Goal: Use online tool/utility: Utilize a website feature to perform a specific function

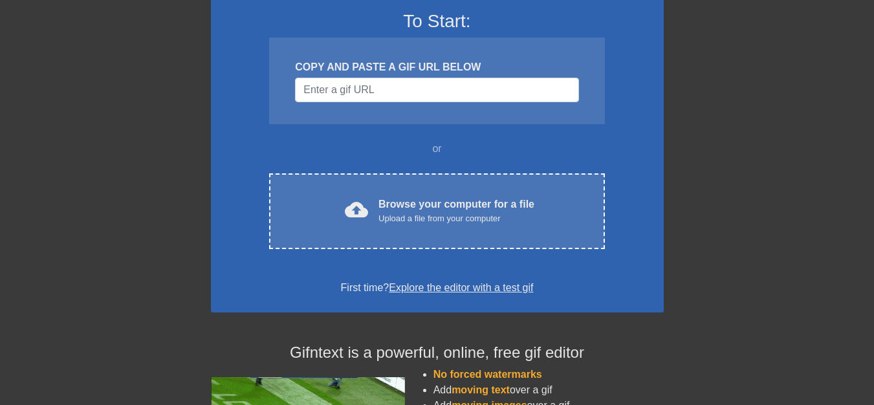
scroll to position [105, 0]
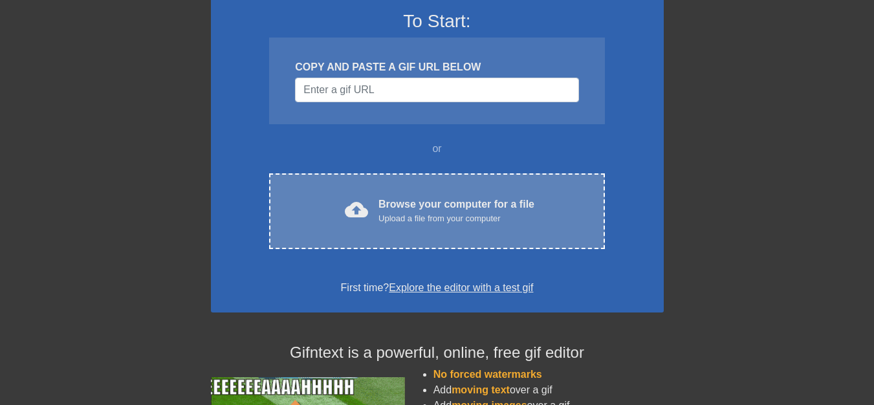
click at [375, 226] on div "cloud_upload Browse your computer for a file Upload a file from your computer C…" at bounding box center [436, 211] width 335 height 76
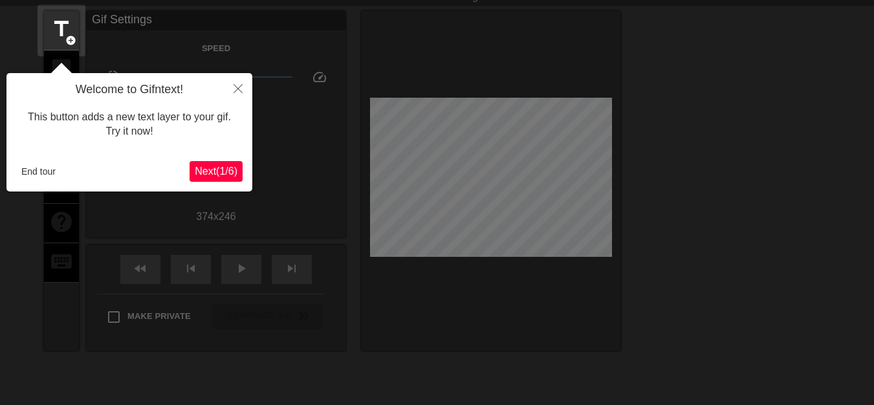
scroll to position [32, 0]
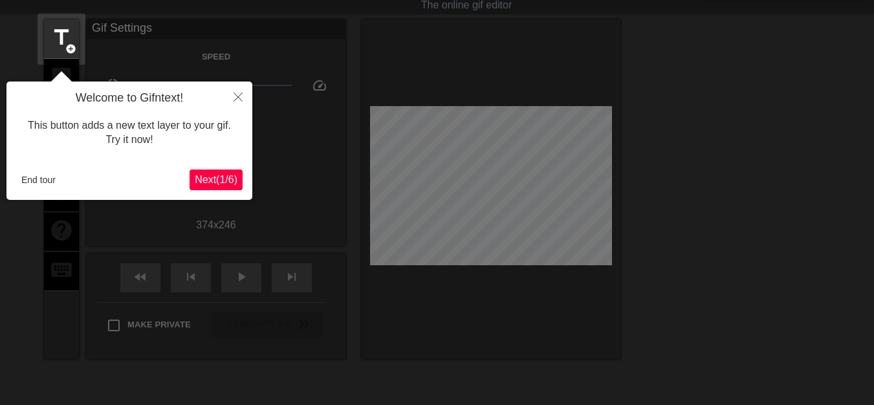
click at [211, 175] on span "Next ( 1 / 6 )" at bounding box center [216, 179] width 43 height 11
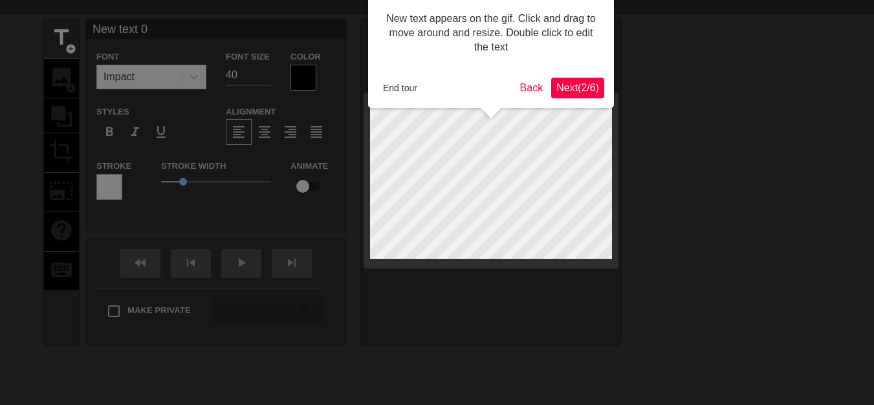
scroll to position [0, 0]
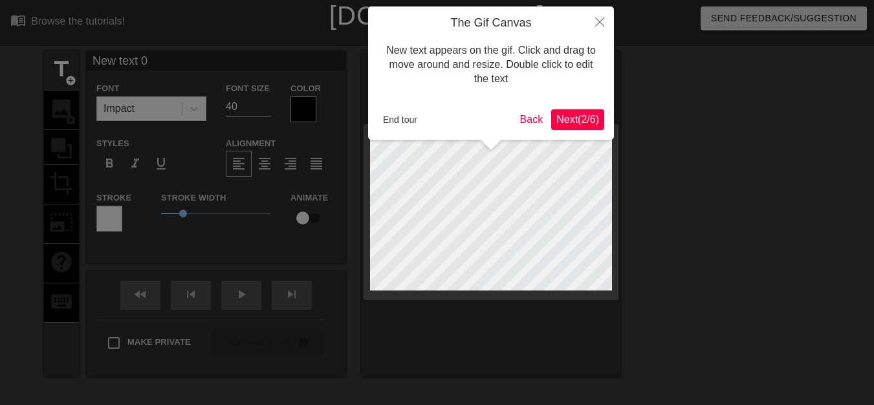
click at [583, 119] on span "Next ( 2 / 6 )" at bounding box center [577, 119] width 43 height 11
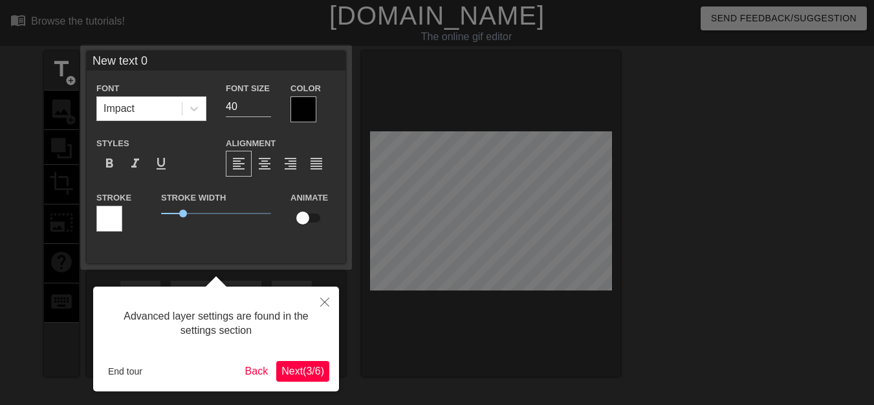
scroll to position [32, 0]
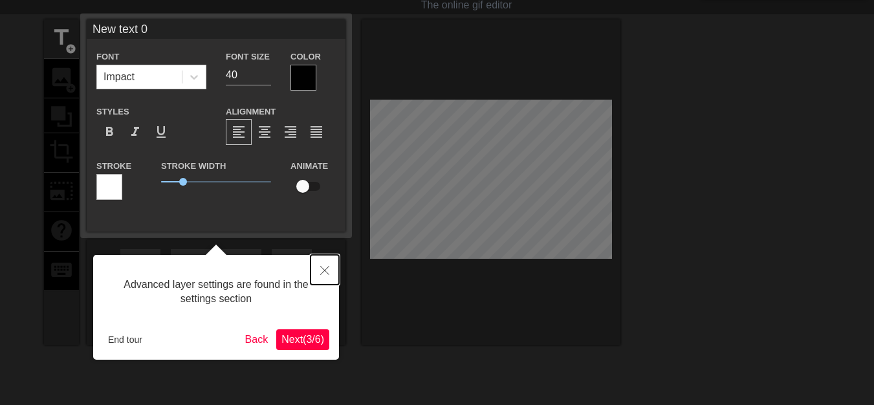
click at [325, 271] on icon "Close" at bounding box center [324, 270] width 9 height 9
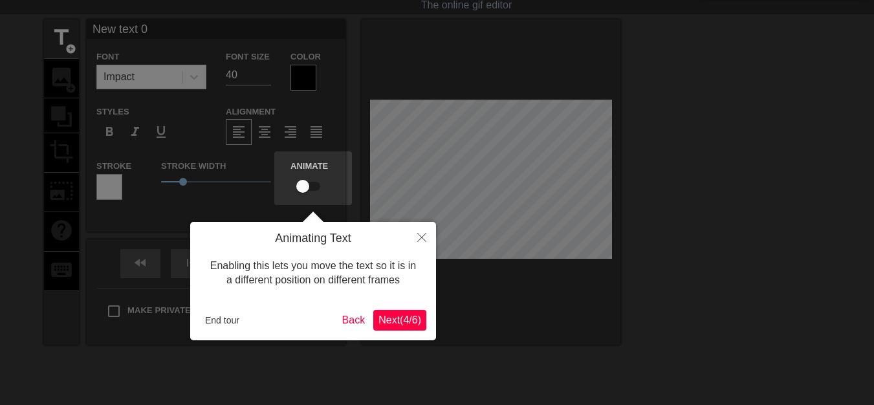
scroll to position [0, 0]
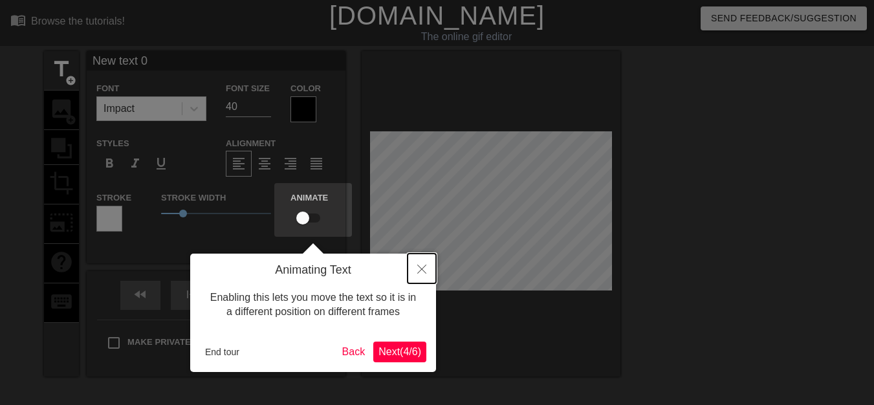
click at [425, 270] on icon "Close" at bounding box center [421, 269] width 9 height 9
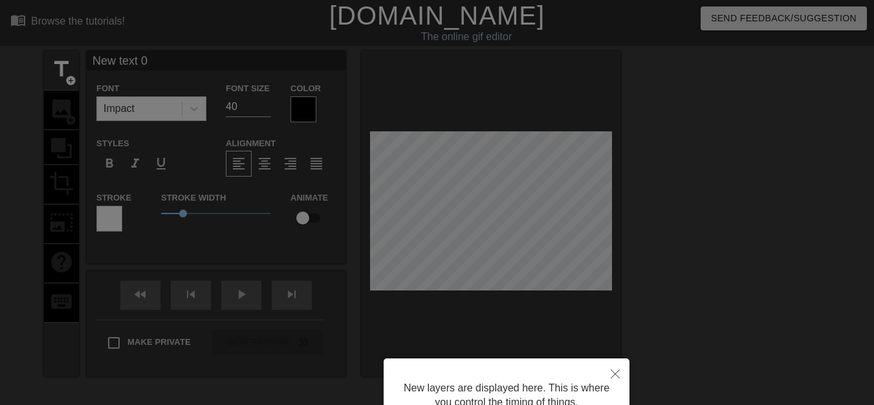
scroll to position [122, 0]
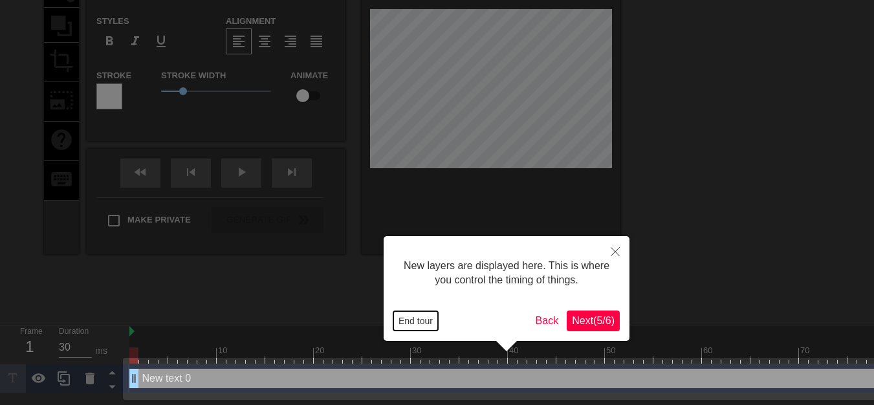
click at [395, 319] on button "End tour" at bounding box center [415, 320] width 45 height 19
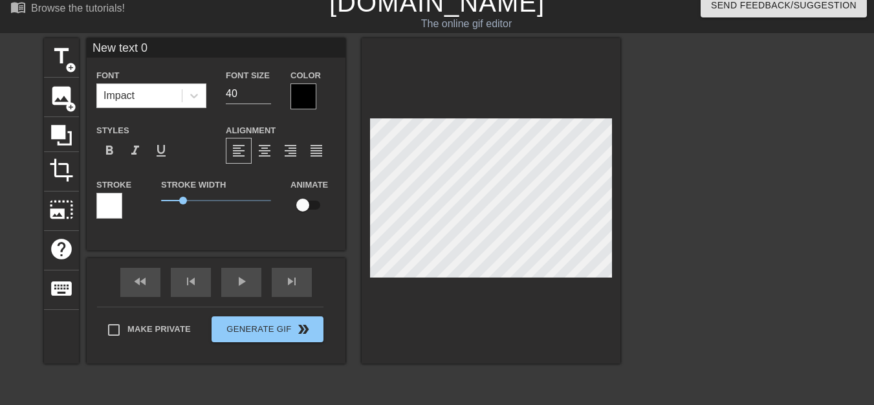
scroll to position [12, 0]
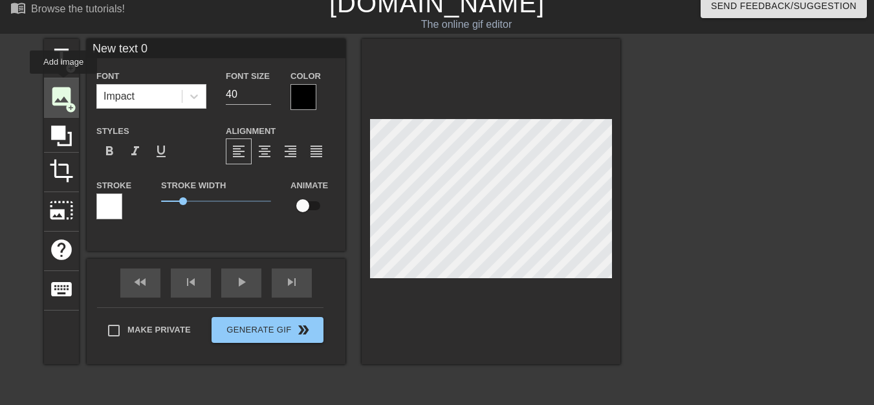
click at [63, 83] on div "image add_circle" at bounding box center [61, 97] width 35 height 39
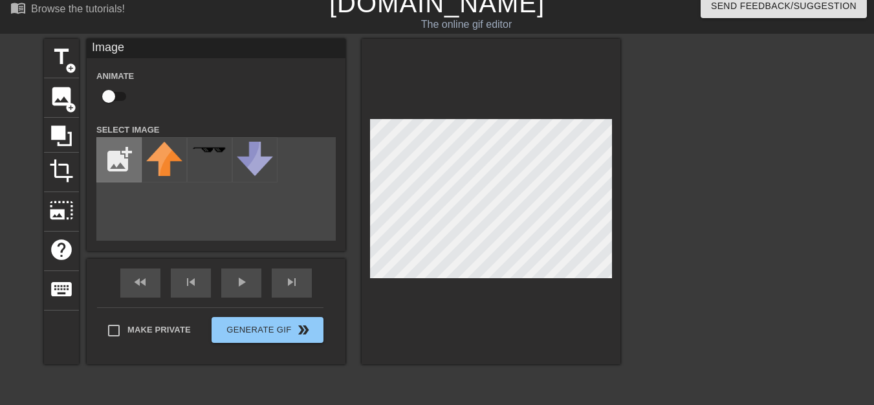
click at [118, 157] on input "file" at bounding box center [119, 160] width 44 height 44
click at [503, 414] on html "menu_book Browse the tutorials! Gifntext.com The online gif editor Send Feedbac…" at bounding box center [437, 260] width 874 height 545
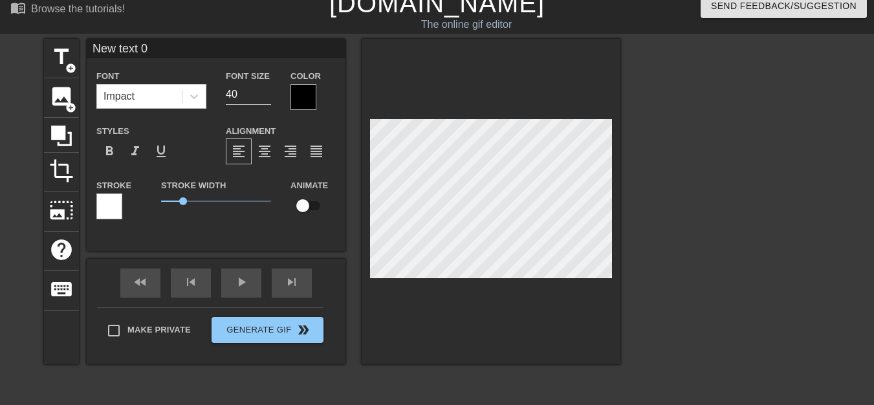
click at [406, 414] on html "menu_book Browse the tutorials! Gifntext.com The online gif editor Send Feedbac…" at bounding box center [437, 260] width 874 height 545
click at [53, 96] on span "image" at bounding box center [61, 96] width 25 height 25
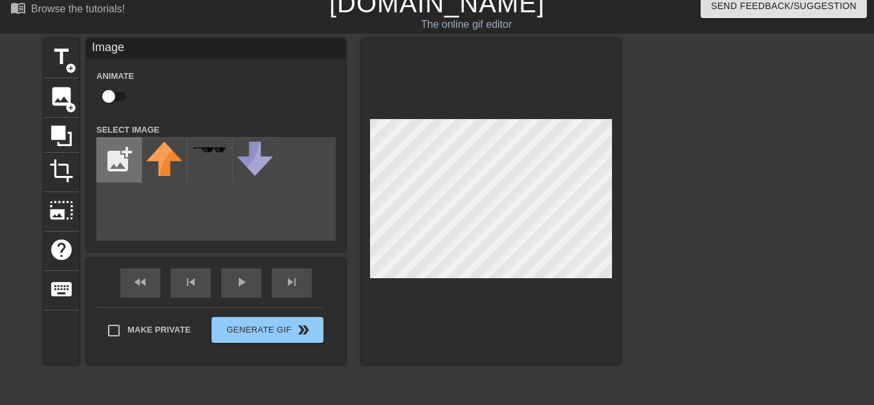
click at [117, 154] on input "file" at bounding box center [119, 160] width 44 height 44
type input "C:\fakepath\fortnite-dance (1).gif"
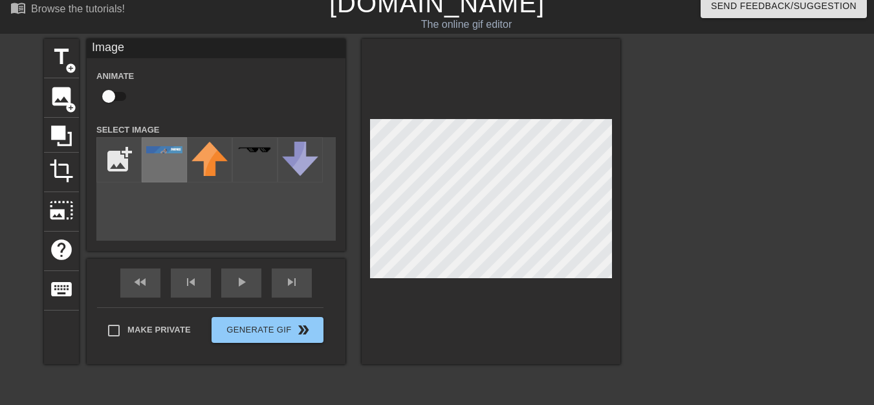
click at [171, 170] on div at bounding box center [164, 159] width 45 height 45
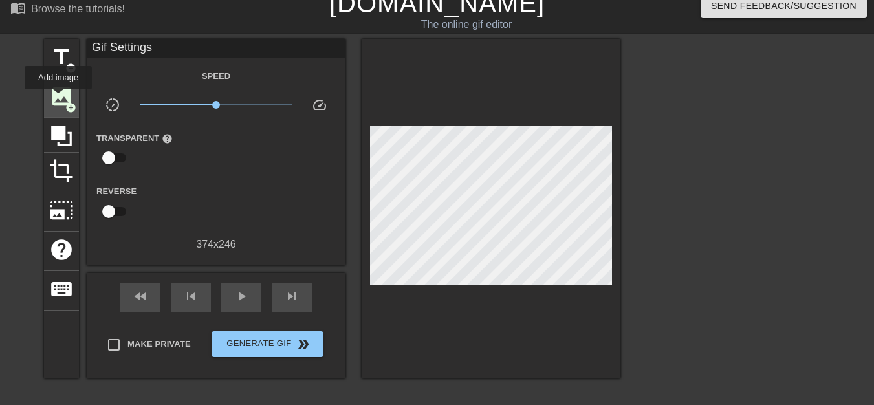
click at [58, 98] on span "image" at bounding box center [61, 96] width 25 height 25
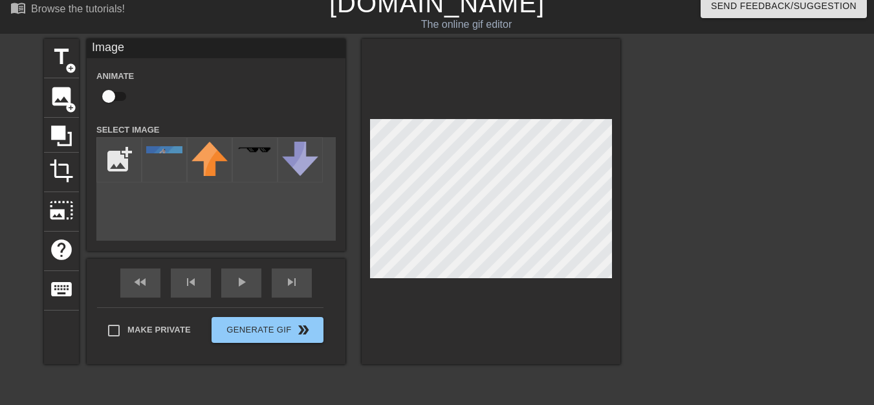
click at [441, 393] on div "title add_circle image add_circle crop photo_size_select_large help keyboard Im…" at bounding box center [332, 233] width 576 height 388
click at [111, 102] on input "checkbox" at bounding box center [109, 96] width 74 height 25
checkbox input "true"
click at [111, 159] on input "file" at bounding box center [119, 160] width 44 height 44
type input "C:\fakepath\fortnite-dance (2).gif"
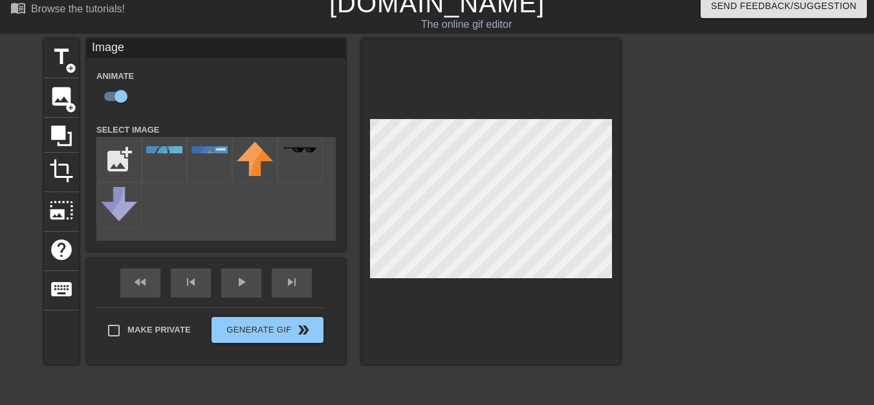
click at [163, 173] on div at bounding box center [164, 159] width 45 height 45
drag, startPoint x: 163, startPoint y: 173, endPoint x: 254, endPoint y: 169, distance: 90.7
click at [254, 169] on div "add_photo_alternate" at bounding box center [215, 189] width 239 height 104
click at [254, 169] on img at bounding box center [255, 159] width 36 height 34
drag, startPoint x: 166, startPoint y: 164, endPoint x: 146, endPoint y: 154, distance: 22.6
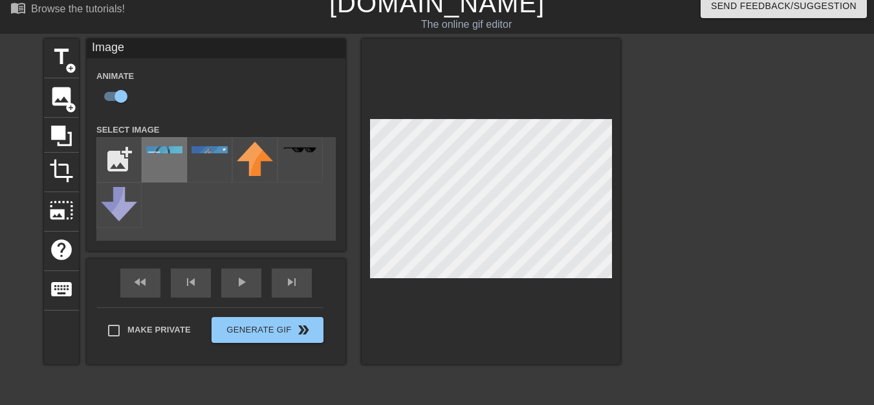
click at [146, 154] on div at bounding box center [164, 159] width 45 height 45
drag, startPoint x: 146, startPoint y: 154, endPoint x: 173, endPoint y: 157, distance: 27.9
click at [173, 157] on div at bounding box center [164, 159] width 45 height 45
drag, startPoint x: 173, startPoint y: 157, endPoint x: 170, endPoint y: 177, distance: 20.4
click at [170, 177] on div at bounding box center [164, 159] width 45 height 45
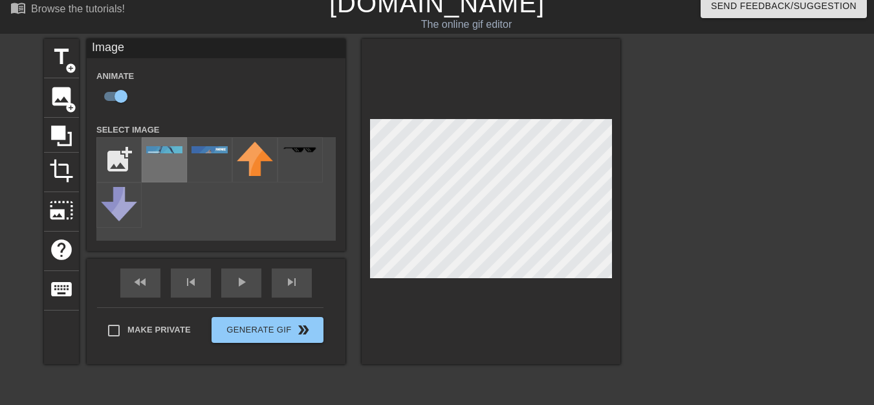
click at [170, 177] on div at bounding box center [164, 159] width 45 height 45
drag, startPoint x: 170, startPoint y: 177, endPoint x: 166, endPoint y: 157, distance: 19.8
click at [166, 157] on div at bounding box center [164, 159] width 45 height 45
click at [466, 215] on div "title add_circle image add_circle crop photo_size_select_large help keyboard Im…" at bounding box center [332, 201] width 576 height 325
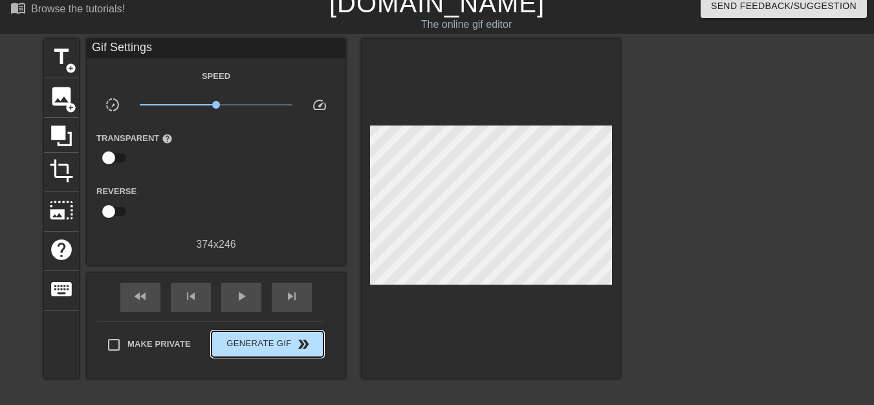
click at [279, 328] on div "Make Private Generate Gif double_arrow" at bounding box center [210, 347] width 226 height 51
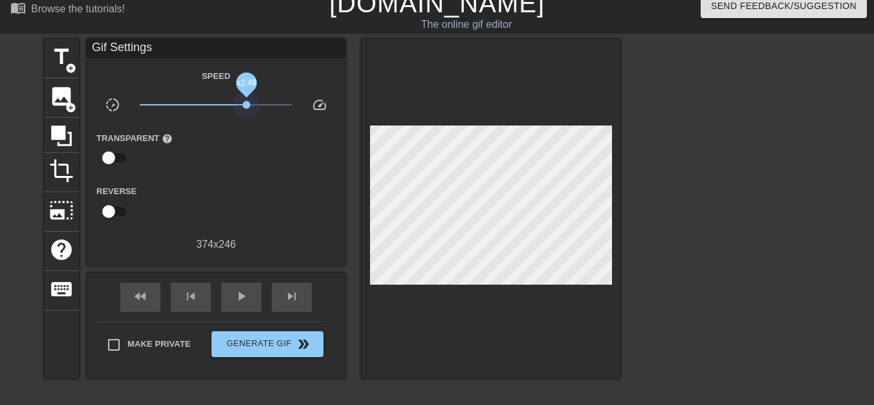
drag, startPoint x: 214, startPoint y: 98, endPoint x: 246, endPoint y: 98, distance: 31.7
click at [246, 98] on span "x2.48" at bounding box center [216, 105] width 153 height 16
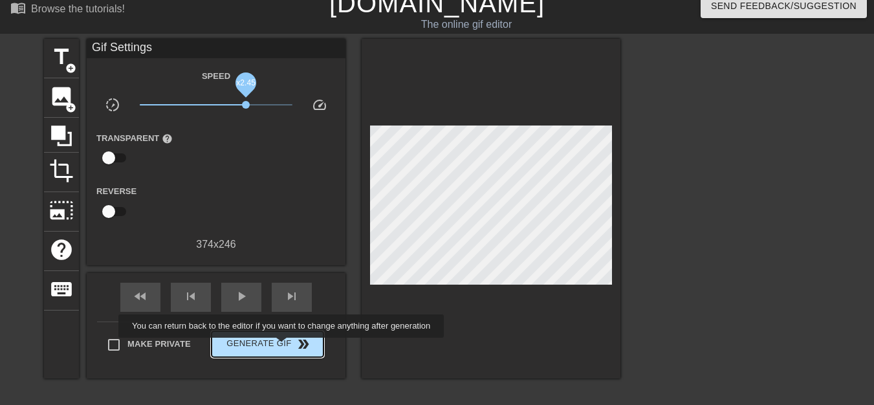
click at [283, 347] on span "Generate Gif double_arrow" at bounding box center [268, 344] width 102 height 16
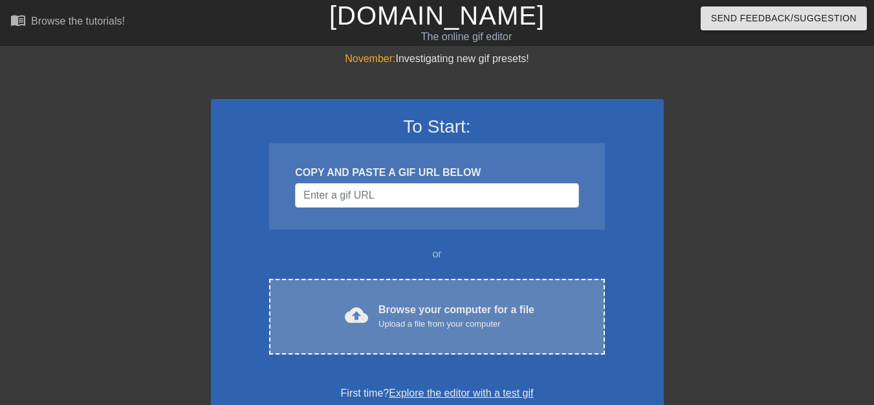
click at [391, 307] on div "Browse your computer for a file Upload a file from your computer" at bounding box center [456, 316] width 156 height 28
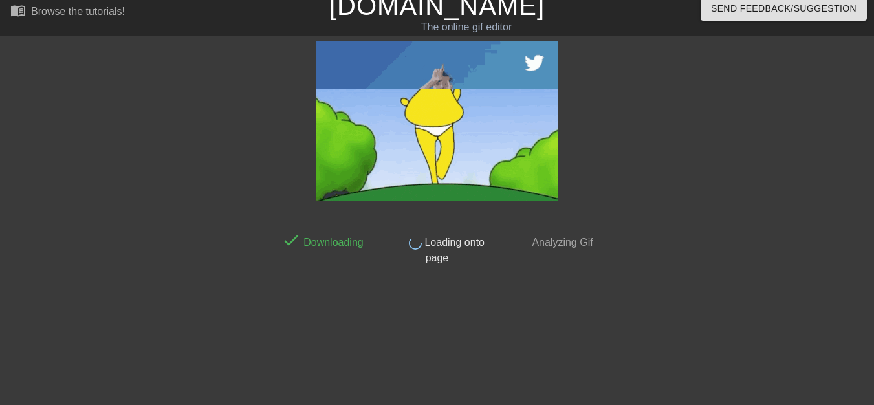
scroll to position [10, 0]
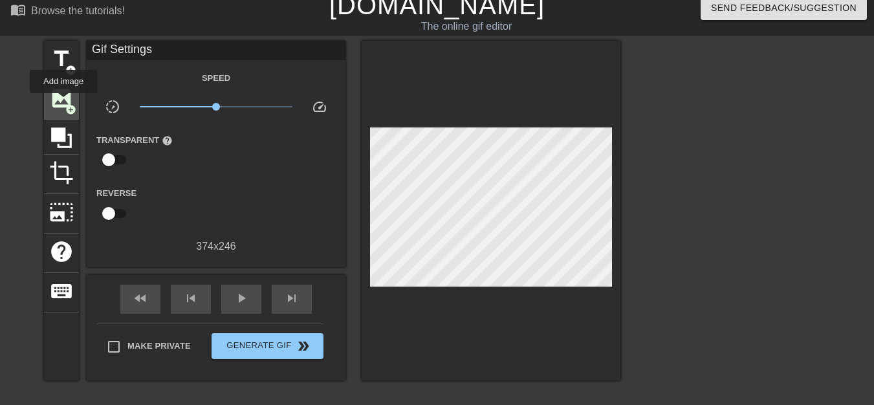
click at [63, 102] on span "image" at bounding box center [61, 98] width 25 height 25
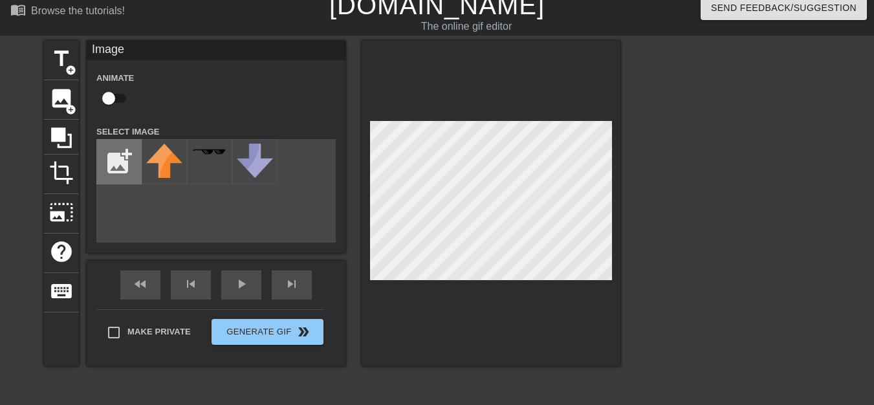
click at [110, 154] on input "file" at bounding box center [119, 162] width 44 height 44
type input "C:\fakepath\fortnite-dance (2).gif"
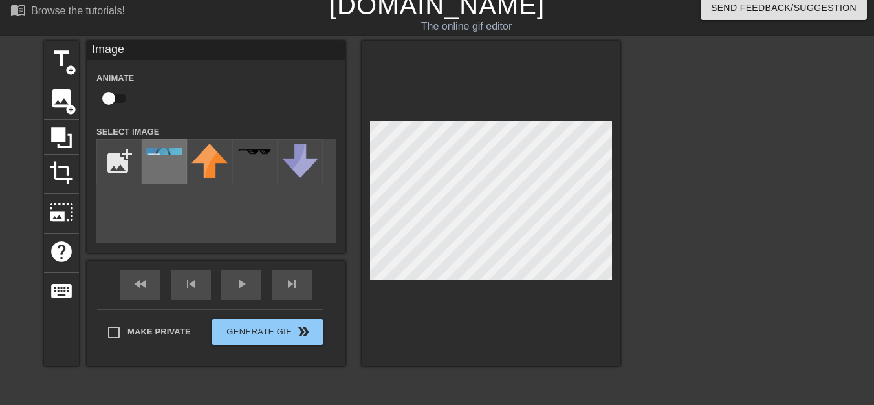
click at [164, 178] on div at bounding box center [164, 161] width 45 height 45
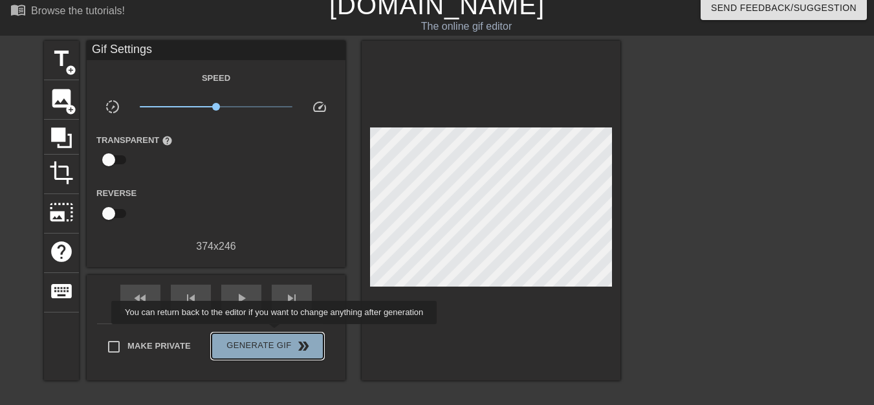
click at [276, 333] on button "Generate Gif double_arrow" at bounding box center [268, 346] width 112 height 26
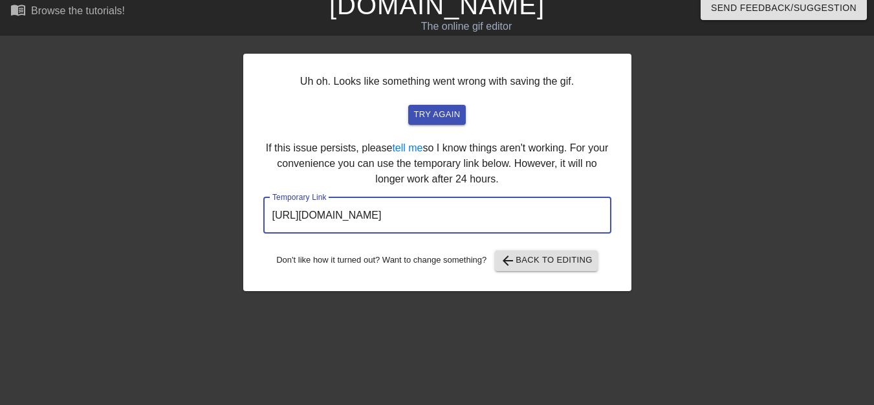
drag, startPoint x: 554, startPoint y: 222, endPoint x: 218, endPoint y: 229, distance: 336.5
click at [218, 229] on div "Uh oh. Looks like something went wrong with saving the gif. try again If this i…" at bounding box center [437, 235] width 874 height 388
